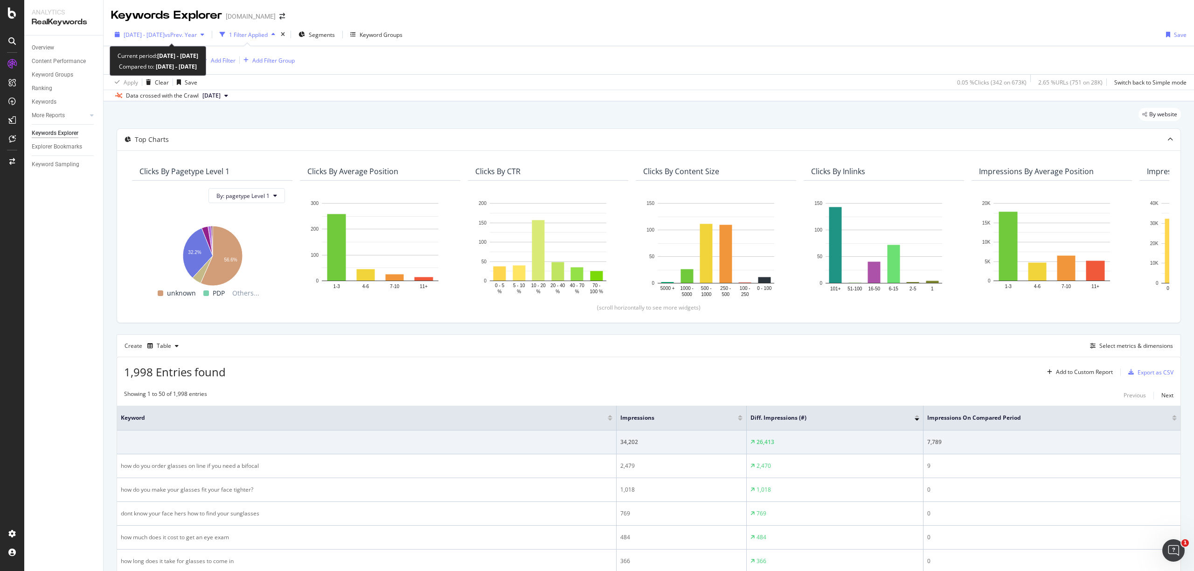
click at [190, 38] on span "vs Prev. Year" at bounding box center [181, 35] width 32 height 8
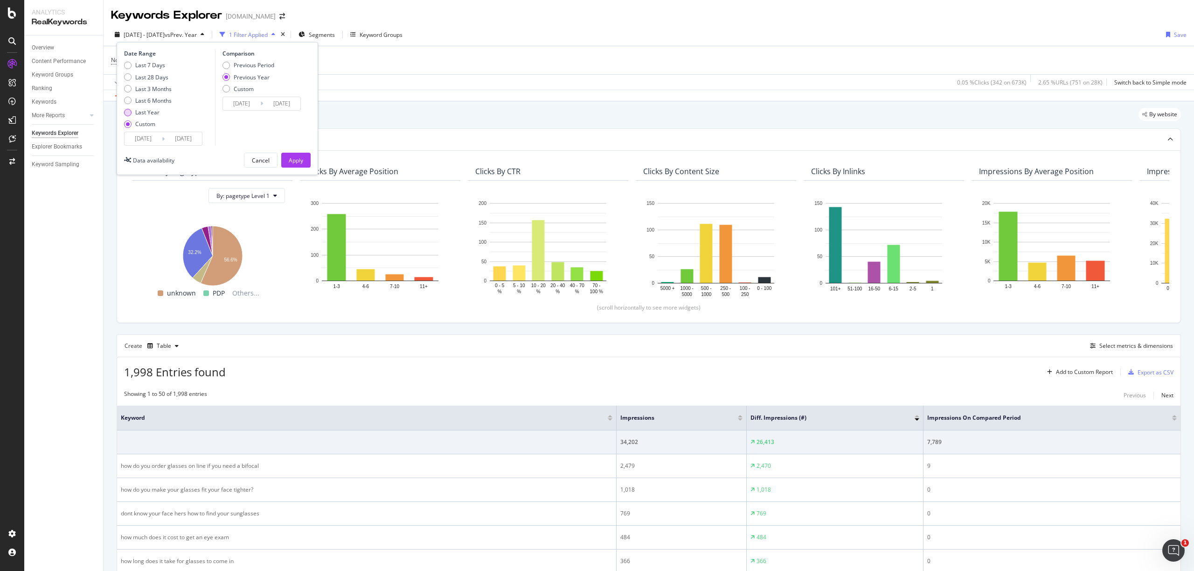
click at [157, 111] on div "Last Year" at bounding box center [147, 112] width 24 height 8
type input "2024/09/19"
type input "2025/09/18"
type input "2023/09/21"
type input "2024/09/19"
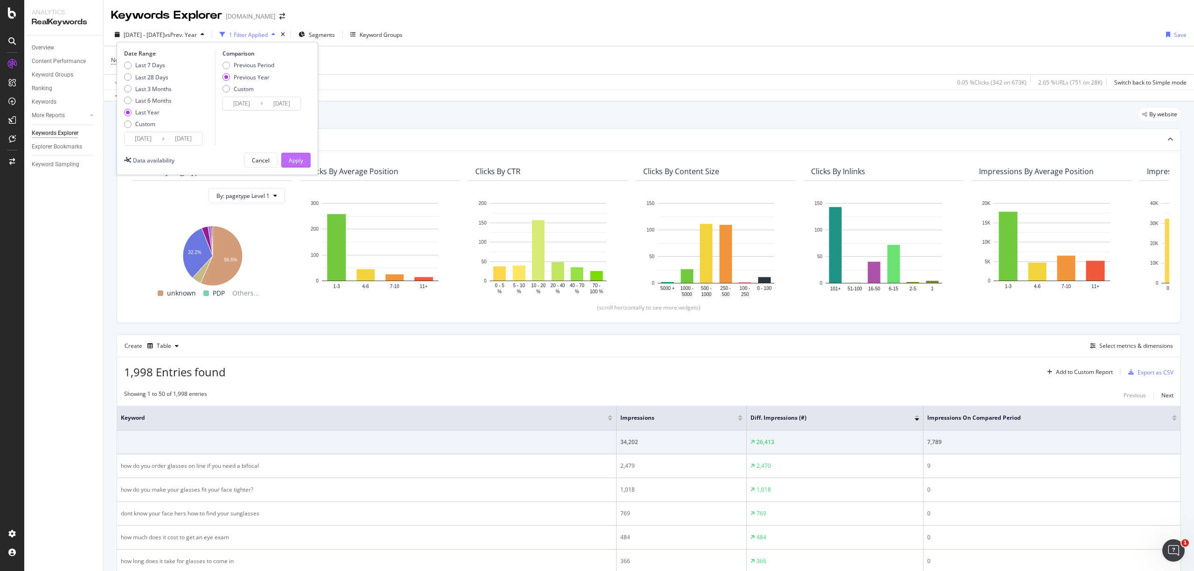
click at [298, 161] on div "Apply" at bounding box center [296, 160] width 14 height 8
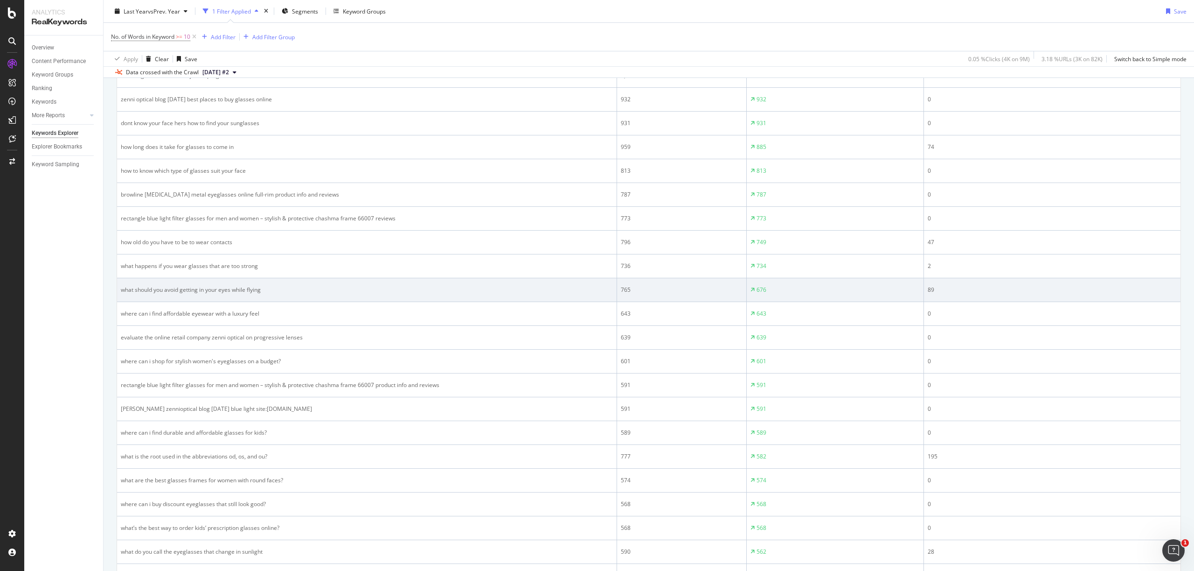
scroll to position [844, 0]
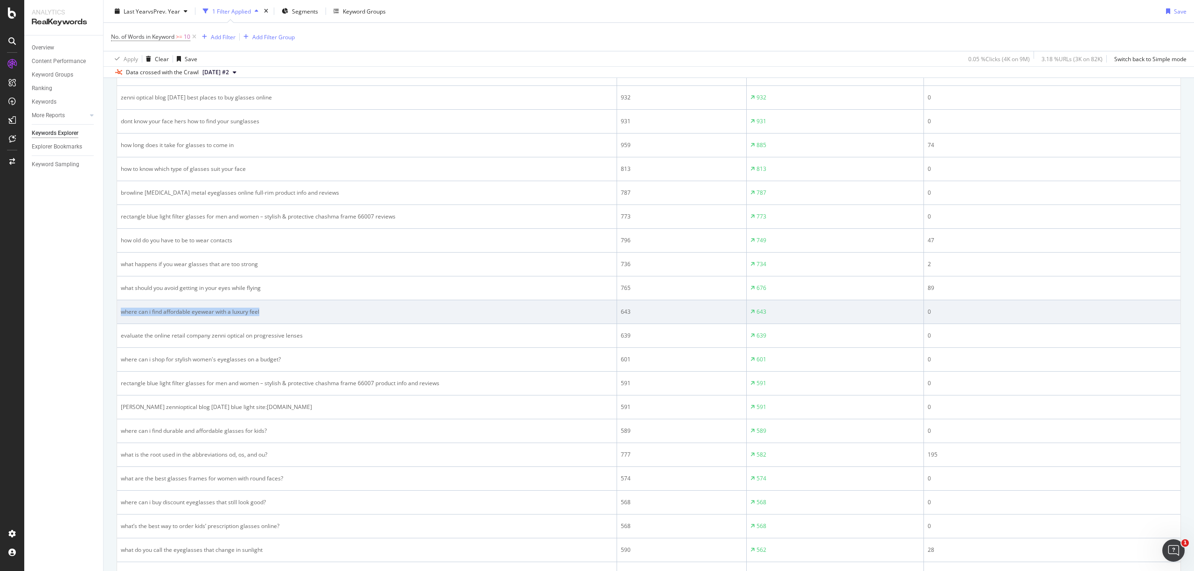
drag, startPoint x: 268, startPoint y: 311, endPoint x: 126, endPoint y: 307, distance: 141.9
click at [126, 307] on td "where can i find affordable eyewear with a luxury feel" at bounding box center [367, 312] width 500 height 24
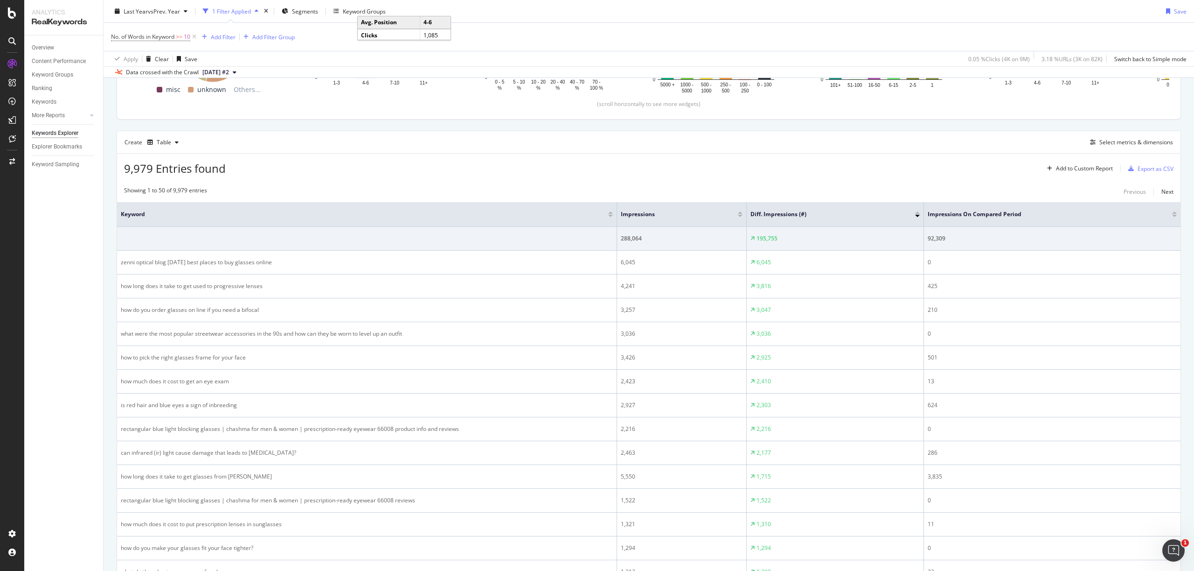
scroll to position [0, 0]
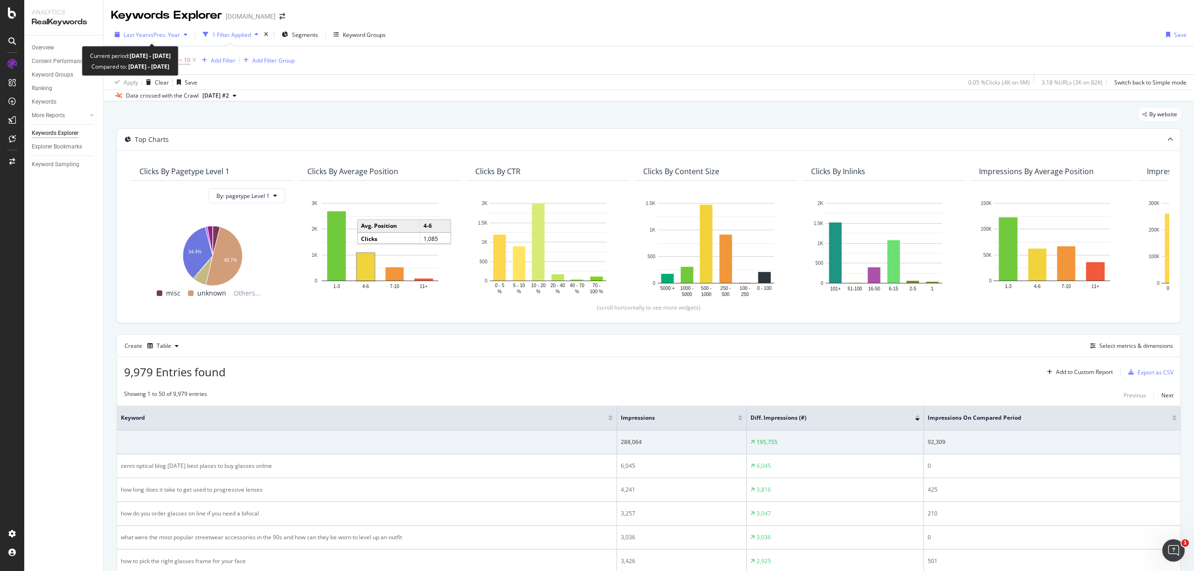
click at [167, 36] on span "vs Prev. Year" at bounding box center [164, 35] width 32 height 8
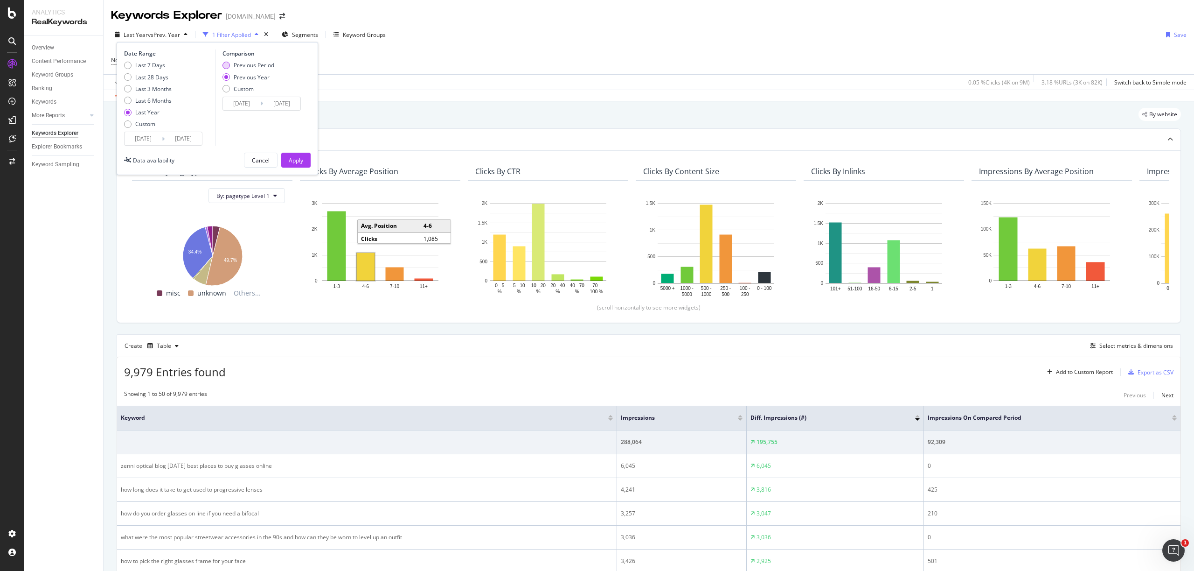
click at [226, 67] on div "Previous Period" at bounding box center [226, 65] width 7 height 7
type input "2023/09/20"
type input "2024/09/18"
drag, startPoint x: 295, startPoint y: 159, endPoint x: 323, endPoint y: 162, distance: 28.7
click at [295, 159] on div "Apply" at bounding box center [296, 160] width 14 height 8
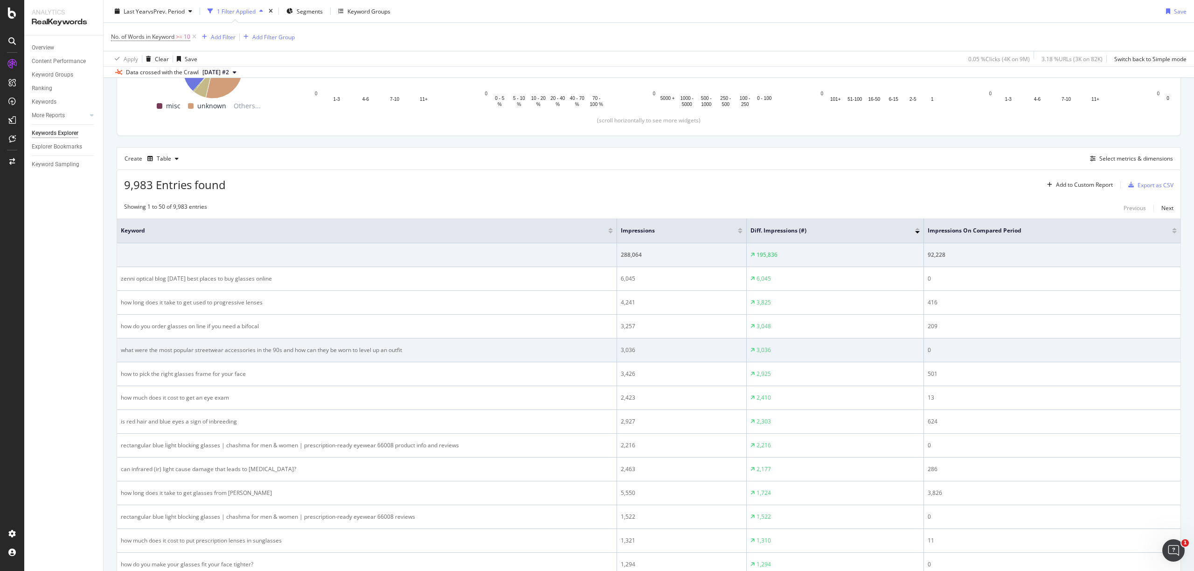
scroll to position [198, 0]
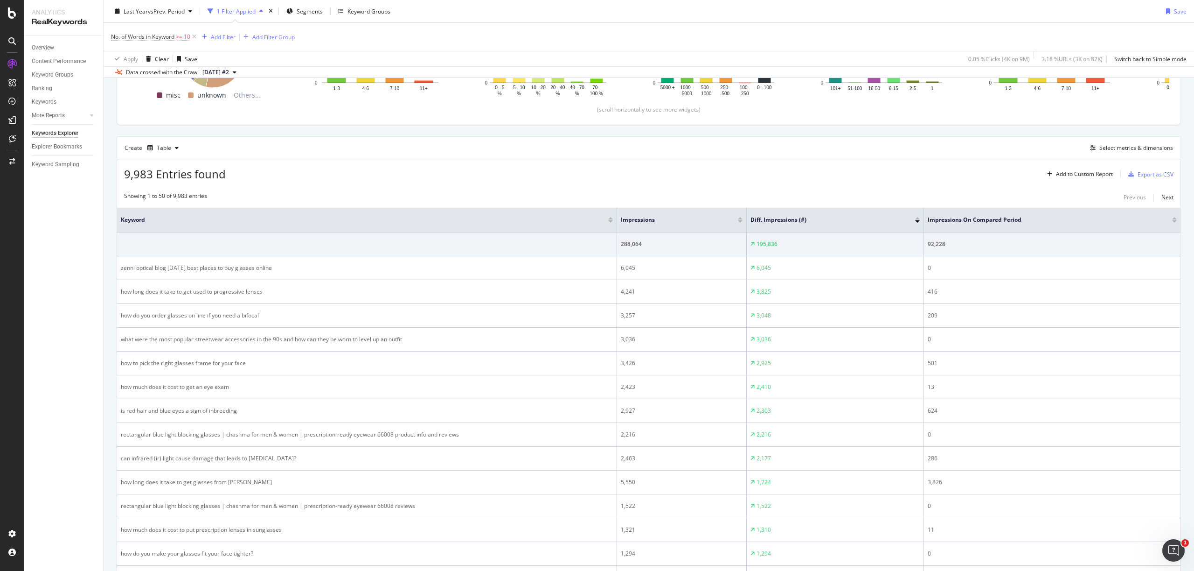
drag, startPoint x: 954, startPoint y: 215, endPoint x: 946, endPoint y: 224, distance: 12.9
click at [954, 215] on th "Impressions On Compared Period" at bounding box center [1052, 220] width 257 height 25
click at [975, 218] on span "Impressions On Compared Period" at bounding box center [1043, 220] width 230 height 8
click at [1176, 222] on div at bounding box center [1174, 221] width 5 height 2
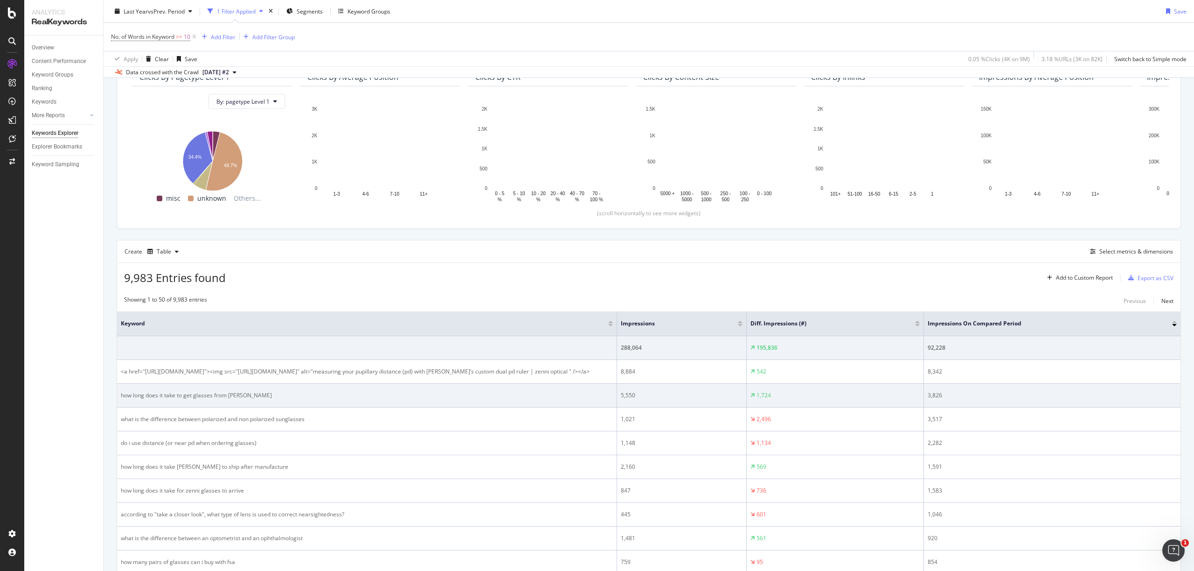
scroll to position [95, 0]
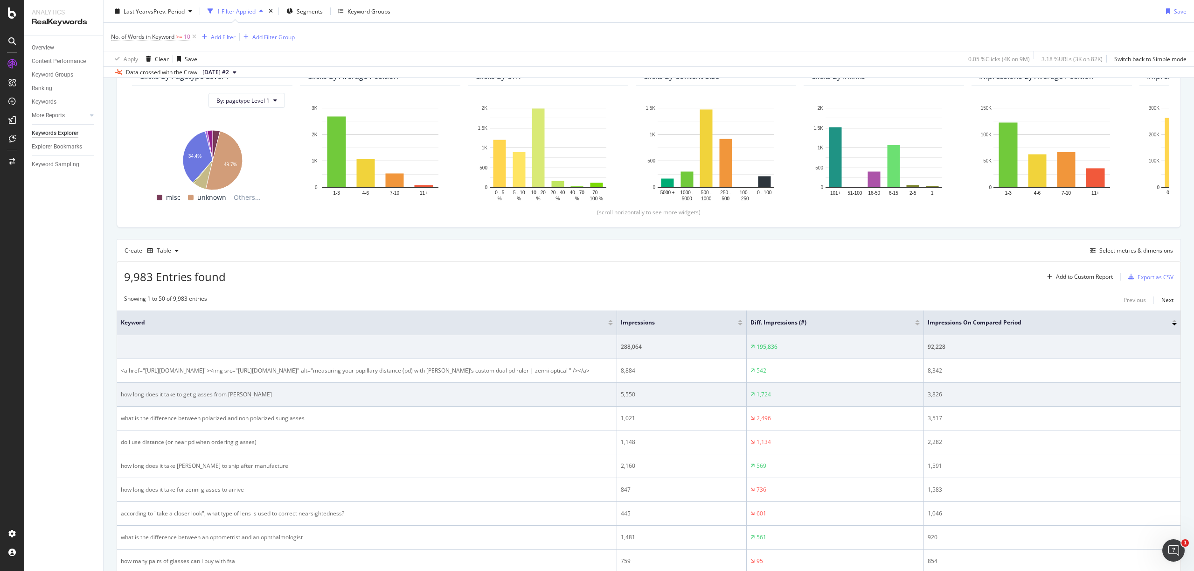
click at [285, 398] on div "how long does it take to get glasses from zenni" at bounding box center [367, 394] width 492 height 8
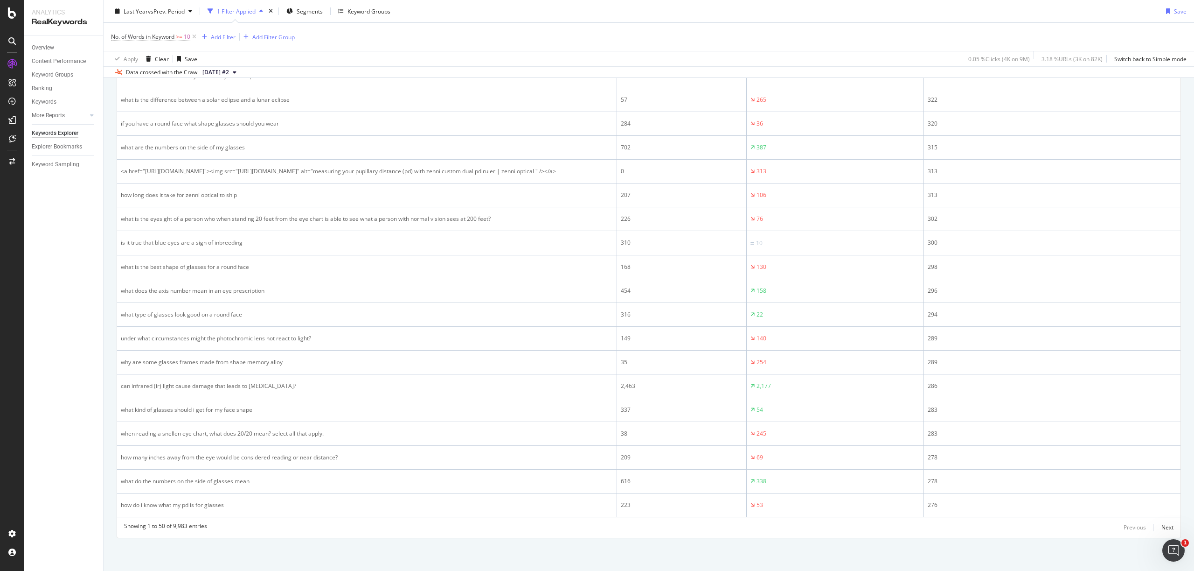
scroll to position [1145, 0]
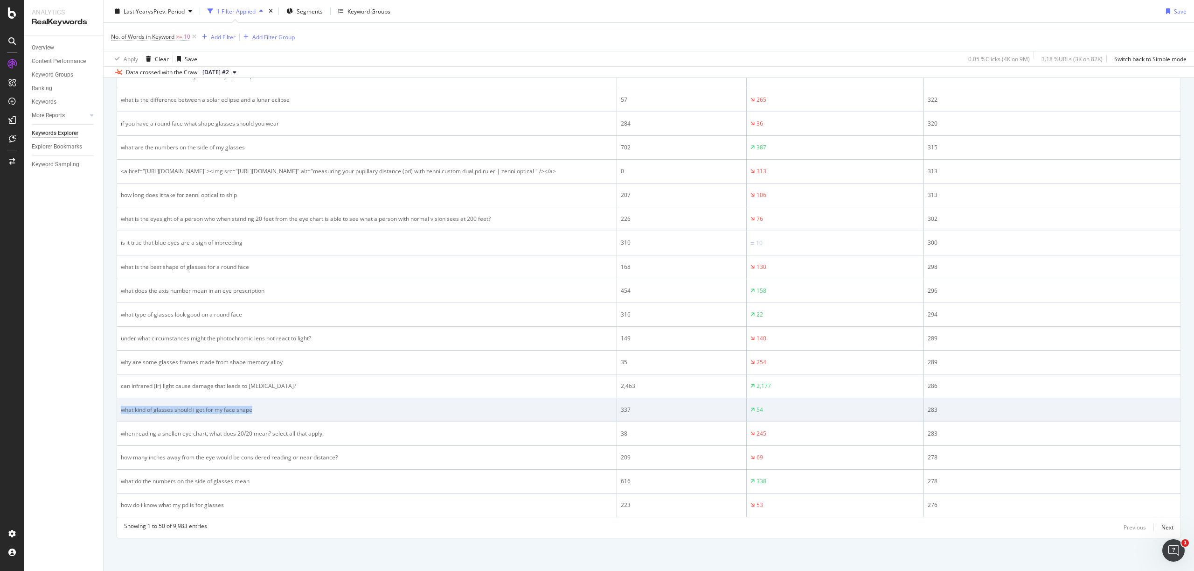
drag, startPoint x: 360, startPoint y: 405, endPoint x: 397, endPoint y: 407, distance: 37.4
click at [397, 407] on td "what kind of glasses should i get for my face shape" at bounding box center [367, 410] width 500 height 24
click at [398, 403] on td "what kind of glasses should i get for my face shape" at bounding box center [367, 410] width 500 height 24
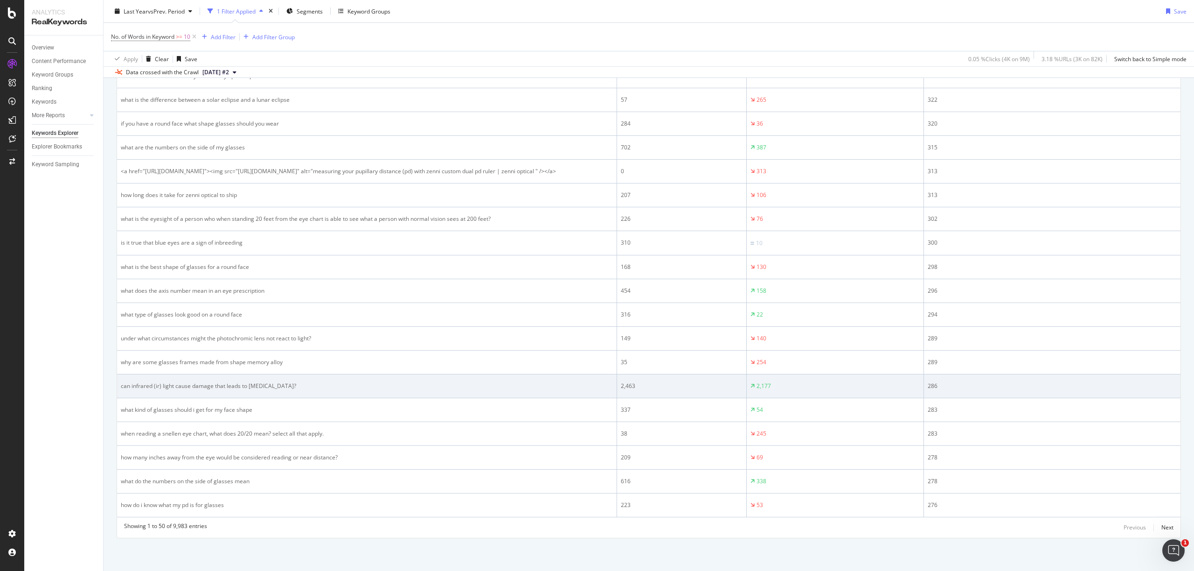
click at [325, 384] on div "can infrared (ir) light cause damage that leads to skin cancer?" at bounding box center [367, 386] width 492 height 8
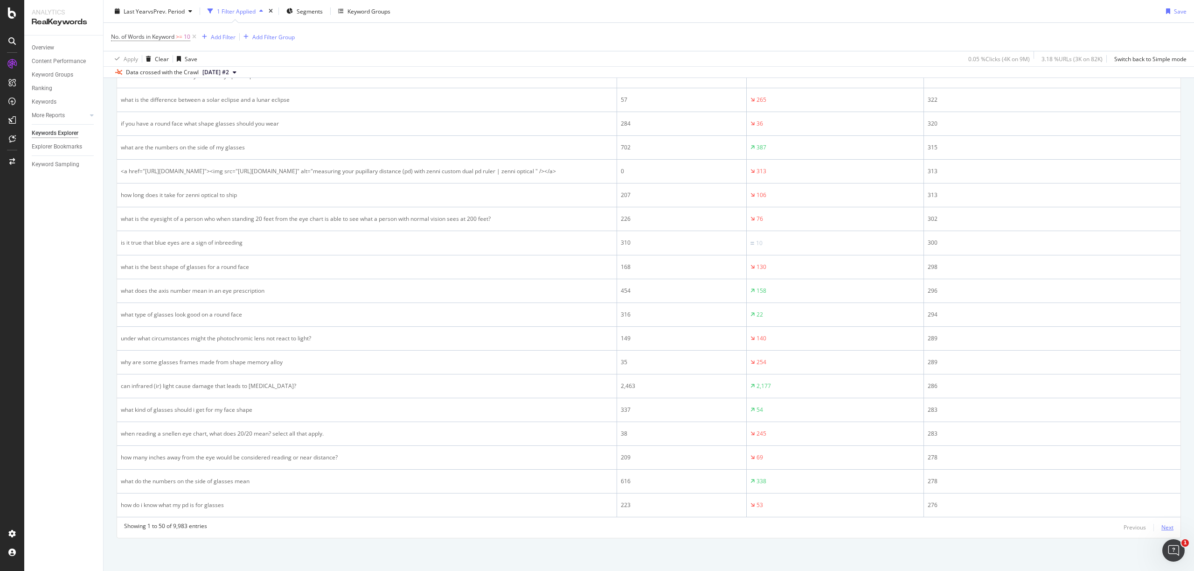
click at [1167, 527] on div "Next" at bounding box center [1168, 527] width 12 height 8
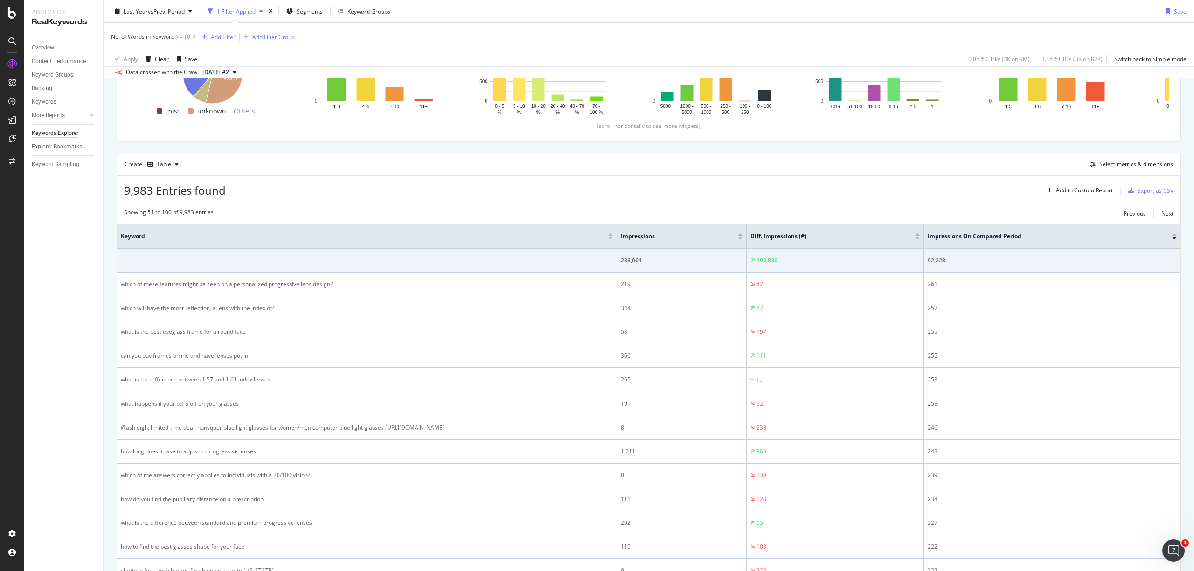
scroll to position [0, 0]
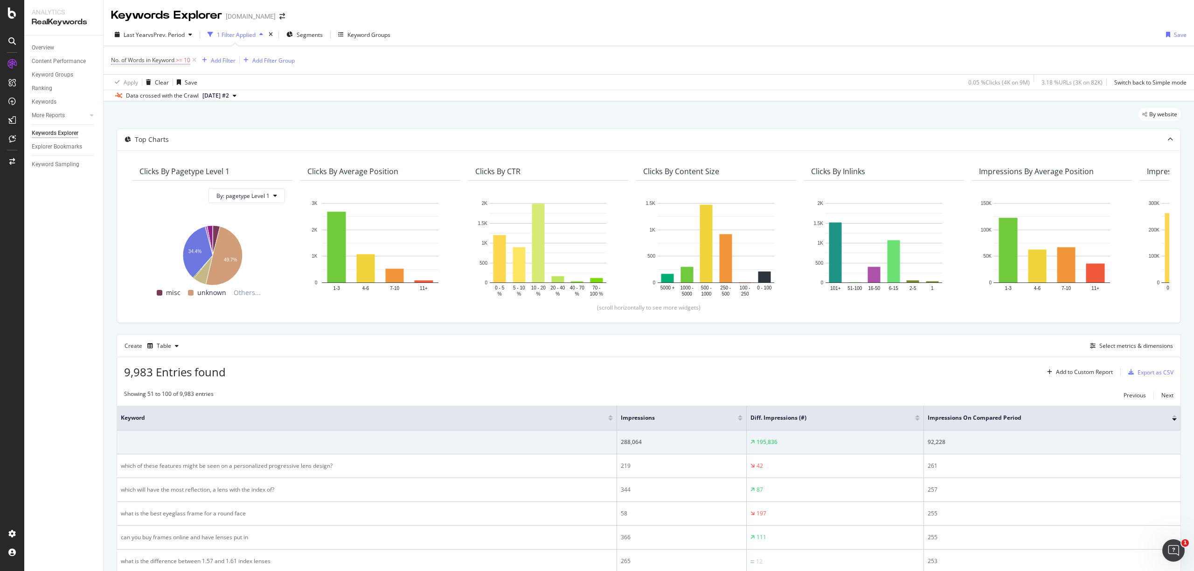
click at [174, 61] on span "No. of Words in Keyword" at bounding box center [142, 60] width 63 height 8
click at [120, 98] on input "10" at bounding box center [170, 99] width 103 height 15
type input "8"
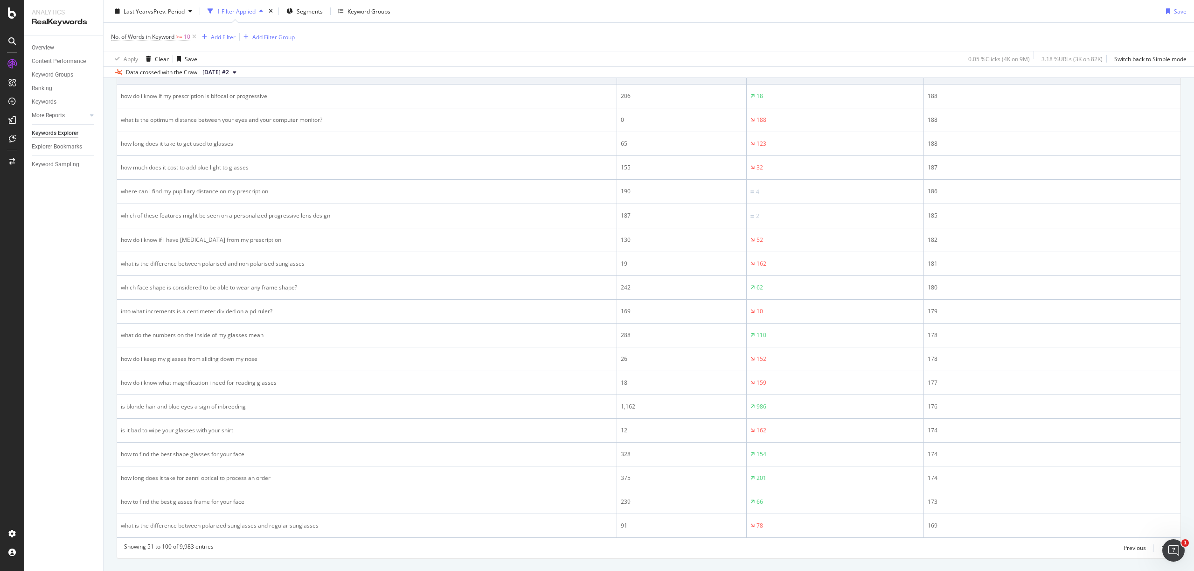
scroll to position [1129, 0]
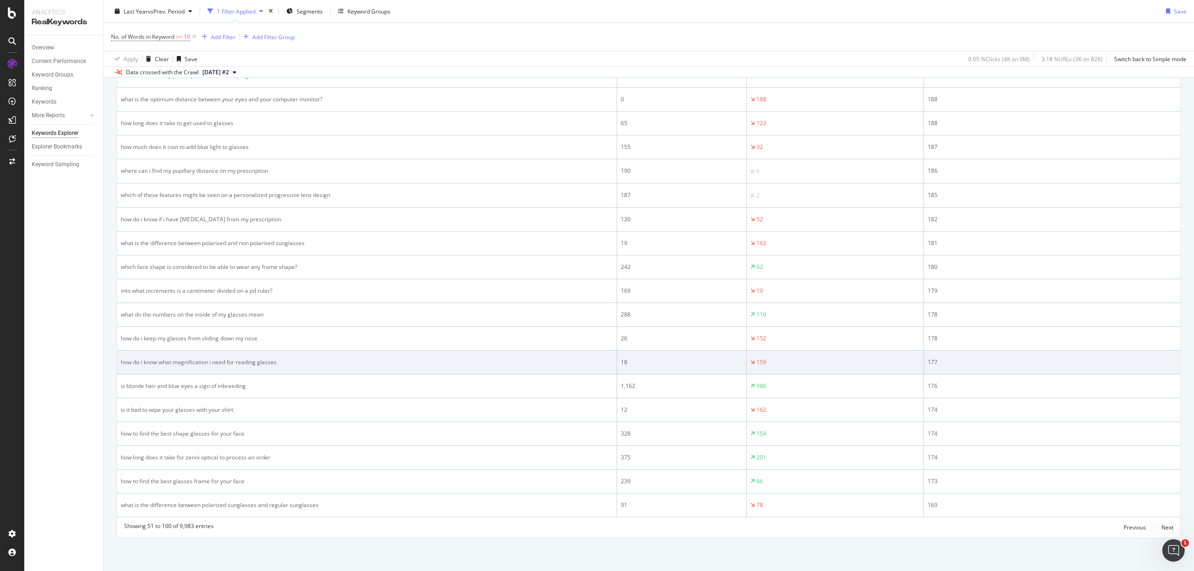
click at [286, 372] on td "how do i know what magnification i need for reading glasses" at bounding box center [367, 362] width 500 height 24
